Goal: Transaction & Acquisition: Subscribe to service/newsletter

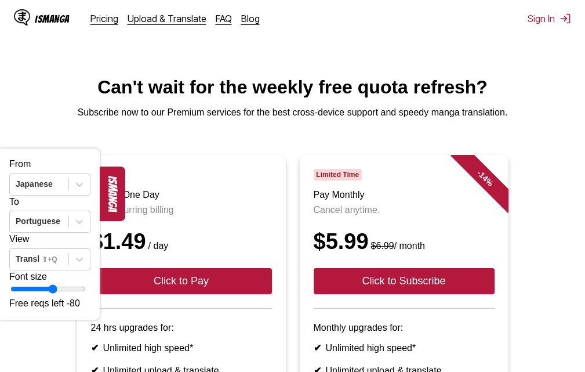
click at [571, 98] on h1 "Can't wait for the weekly free quota refresh?" at bounding box center [292, 87] width 567 height 21
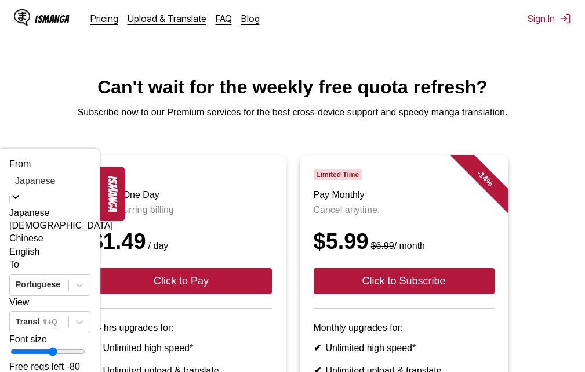
click at [67, 258] on div "English" at bounding box center [49, 251] width 81 height 13
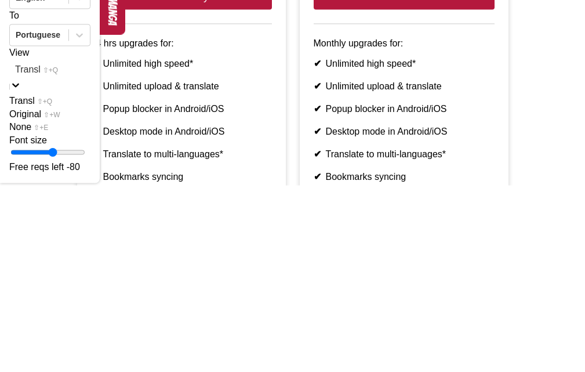
click at [69, 294] on div "Transl ⇧+Q" at bounding box center [49, 287] width 81 height 13
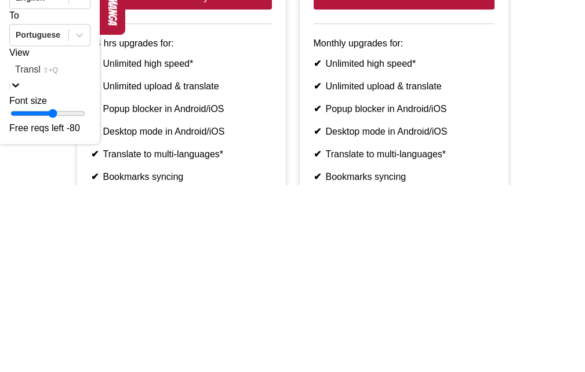
type input "*"
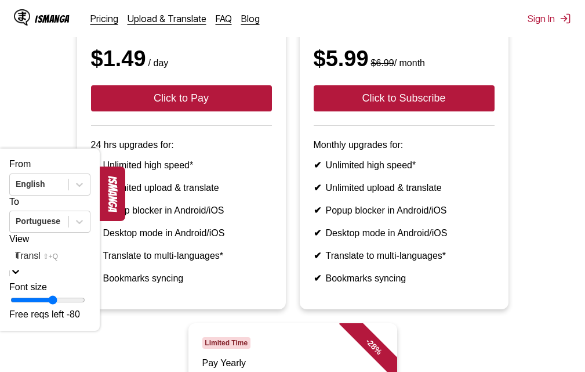
scroll to position [186, 0]
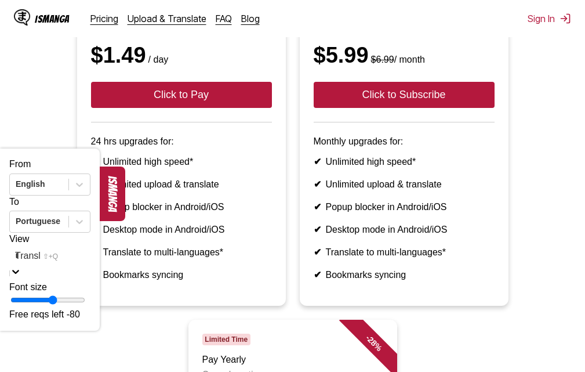
click at [126, 209] on ul "✔ Unlimited high speed* ✔ Unlimited upload & translate ✔ Popup blocker in Andro…" at bounding box center [181, 218] width 181 height 124
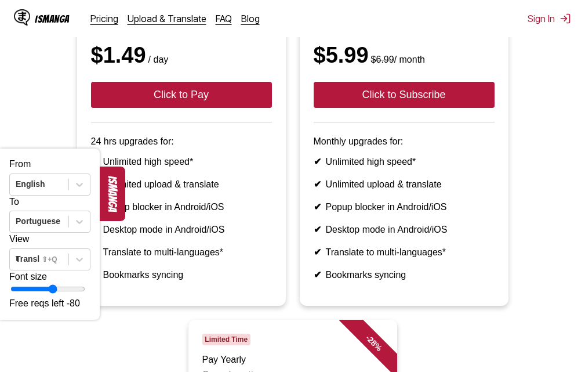
click at [107, 207] on button "ismanga" at bounding box center [113, 194] width 26 height 55
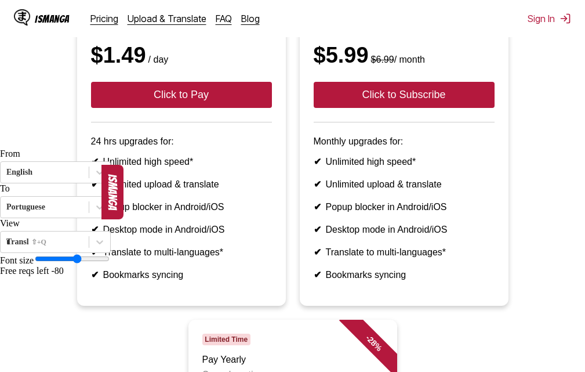
click at [102, 197] on button "ismanga" at bounding box center [113, 192] width 22 height 55
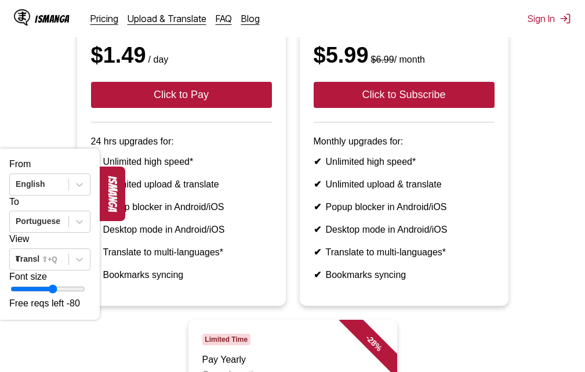
click at [115, 207] on button "ismanga" at bounding box center [113, 194] width 26 height 55
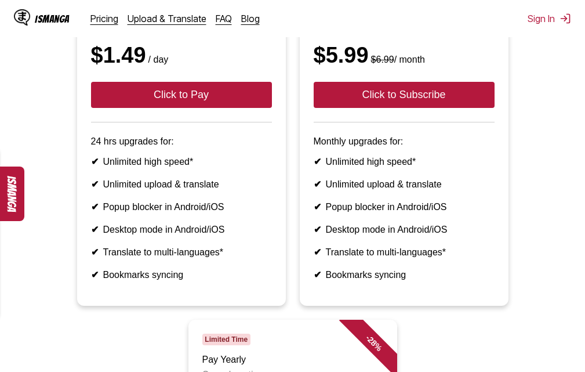
click at [11, 203] on button "ismanga" at bounding box center [12, 194] width 26 height 55
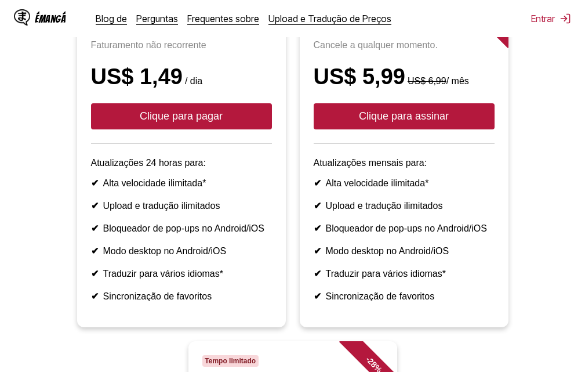
scroll to position [211, 0]
